Goal: Task Accomplishment & Management: Manage account settings

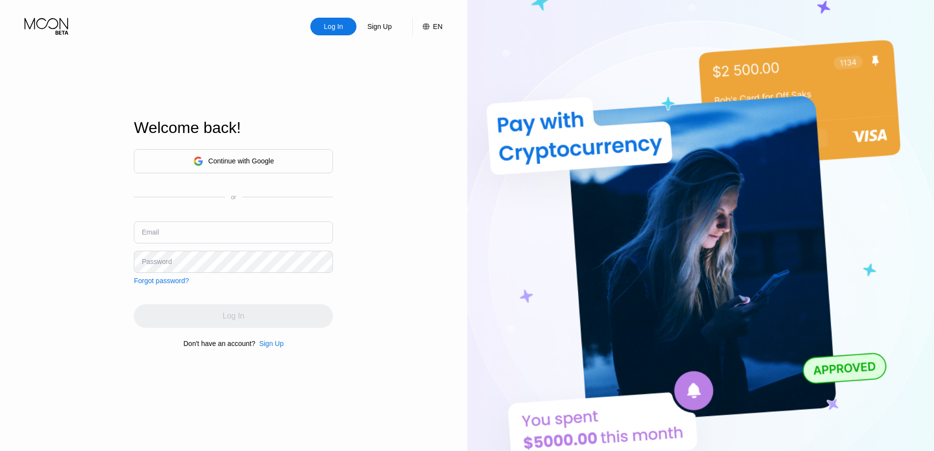
click at [269, 151] on div "Continue with Google" at bounding box center [233, 161] width 199 height 24
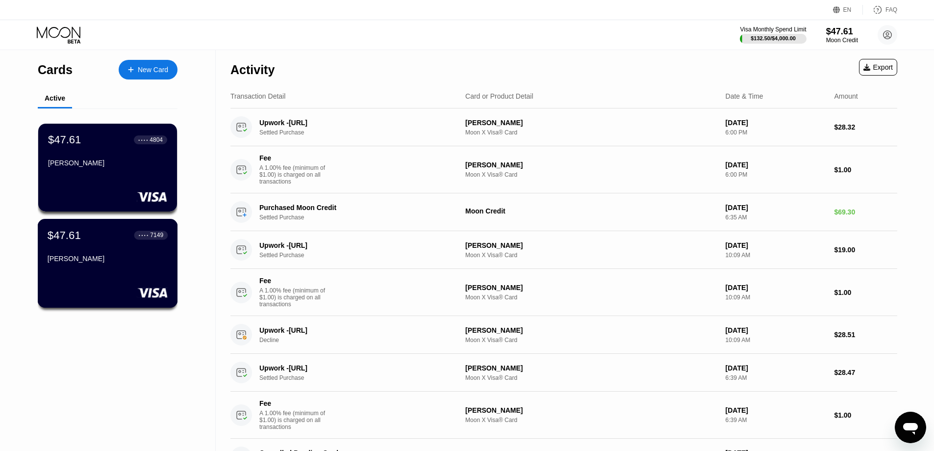
click at [83, 241] on div "$47.61 ● ● ● ● 7149" at bounding box center [108, 234] width 120 height 13
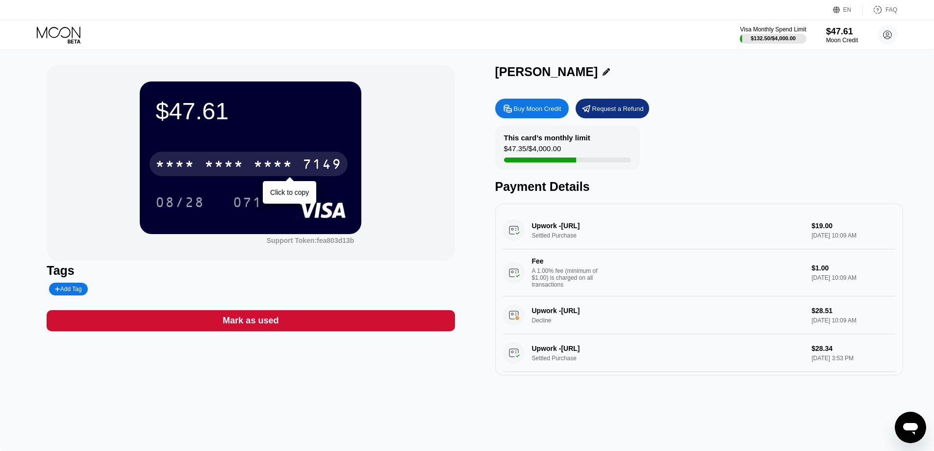
click at [234, 163] on div "* * * *" at bounding box center [223, 165] width 39 height 16
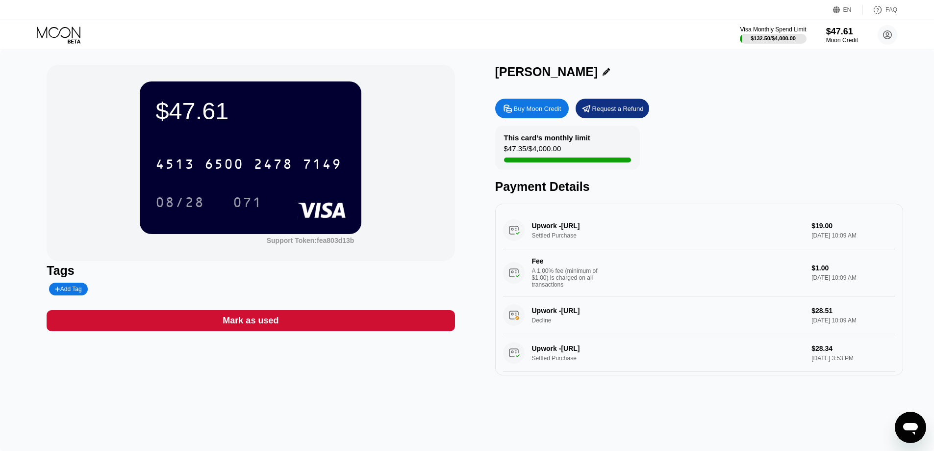
click at [52, 40] on icon at bounding box center [60, 34] width 46 height 17
